Goal: Transaction & Acquisition: Purchase product/service

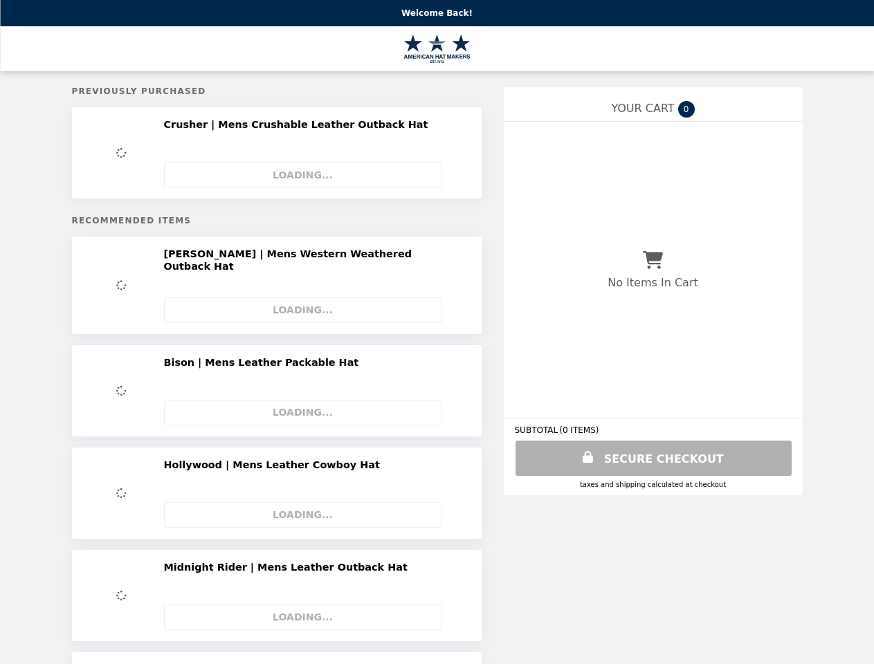
select select "**********"
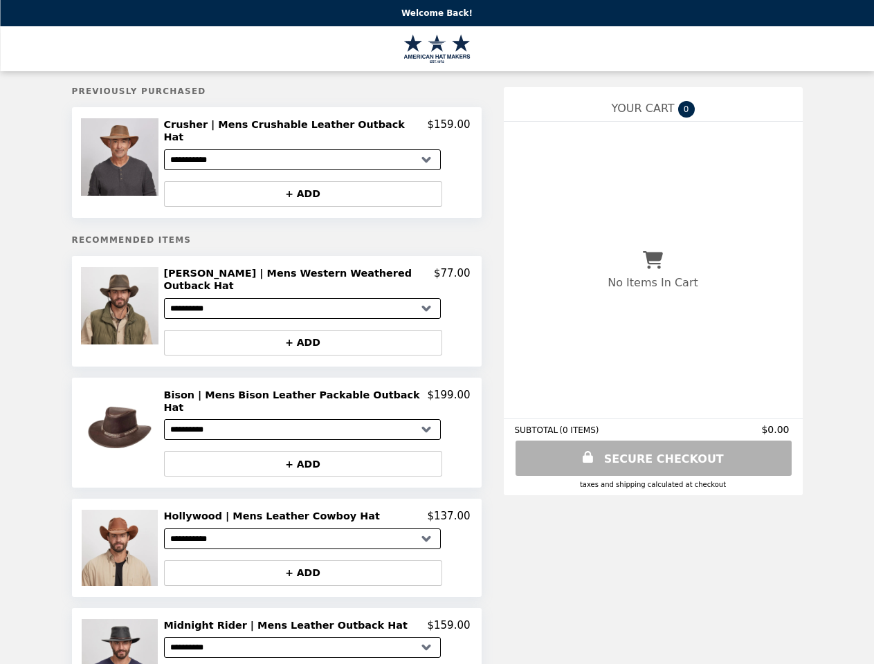
click at [131, 158] on img at bounding box center [121, 157] width 81 height 78
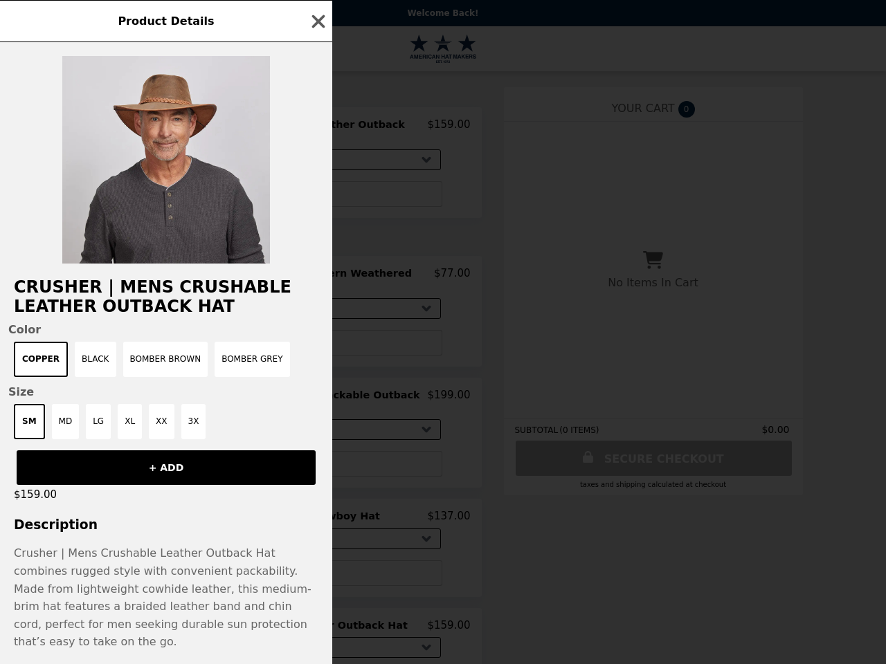
click at [317, 127] on div "Product Details Crusher | Mens Crushable Leather Outback Hat Color Copper Black…" at bounding box center [443, 332] width 886 height 664
click at [312, 183] on div at bounding box center [166, 152] width 332 height 221
click at [131, 296] on div "Product Details Crusher | Mens Crushable Leather Outback Hat Color Copper Black…" at bounding box center [443, 332] width 886 height 664
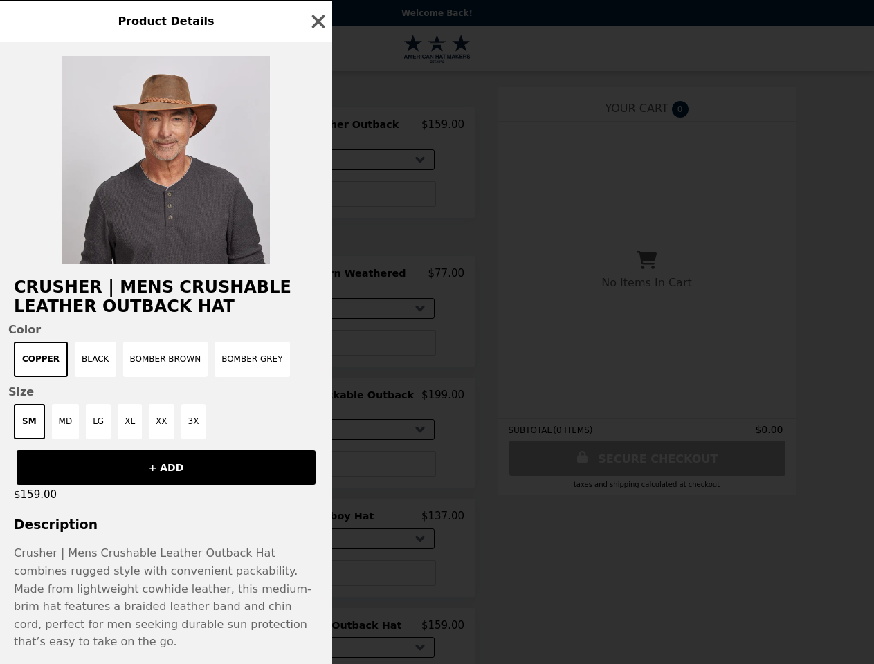
click at [317, 267] on h2 "[PERSON_NAME] | Mens Western Weathered Outback Hat" at bounding box center [293, 280] width 271 height 26
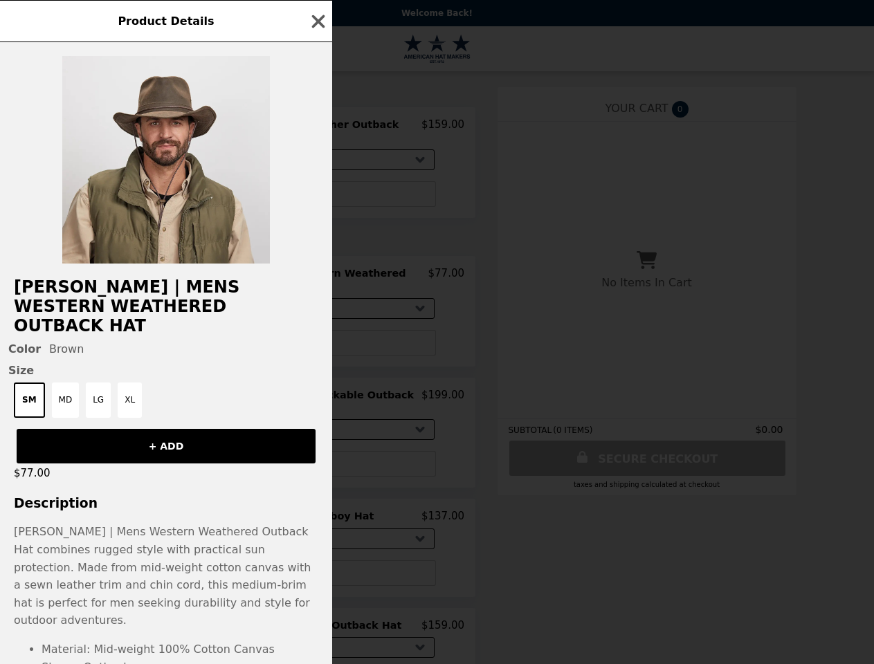
click at [312, 322] on div "Product Details [PERSON_NAME] | Mens Western Weathered Outback Hat Color Brown …" at bounding box center [437, 332] width 874 height 664
click at [131, 406] on button "XL" at bounding box center [130, 400] width 24 height 35
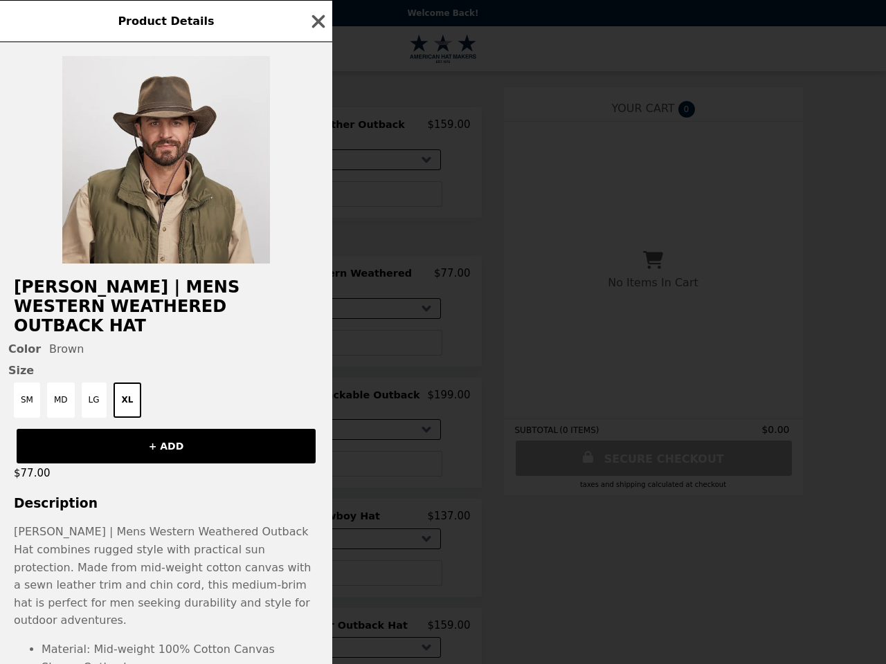
click at [317, 375] on div "Product Details [PERSON_NAME] | Mens Western Weathered Outback Hat Color Brown …" at bounding box center [443, 332] width 886 height 664
click at [312, 451] on button "+ ADD" at bounding box center [303, 464] width 278 height 26
